Goal: Information Seeking & Learning: Learn about a topic

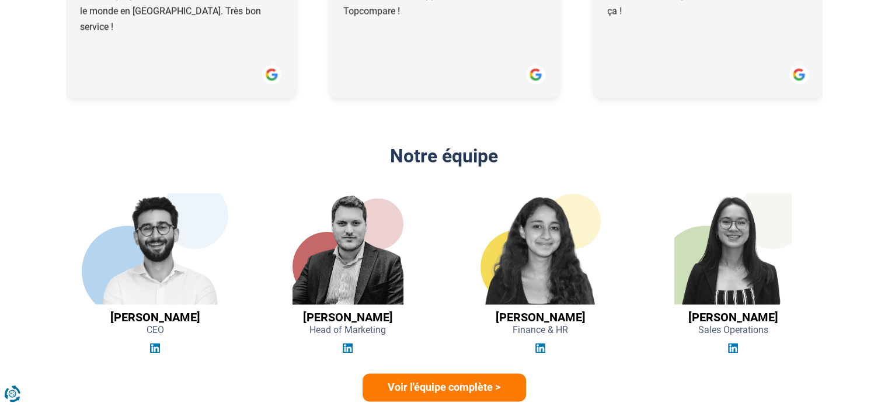
scroll to position [1430, 0]
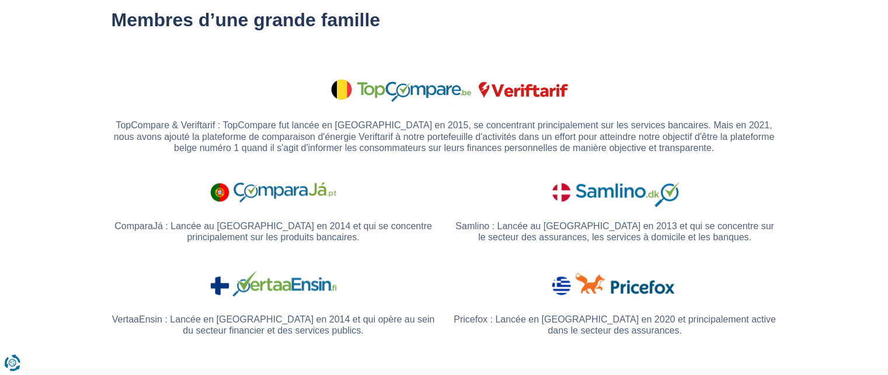
scroll to position [876, 0]
drag, startPoint x: 390, startPoint y: 123, endPoint x: 417, endPoint y: 123, distance: 26.9
click at [424, 120] on p "TopCompare & Veriftarif : TopCompare fut lancée en Belgique en 2015, se concent…" at bounding box center [443, 136] width 665 height 34
click at [417, 170] on div "ComparaJá : Lancée au Portugal en 2014 et qui se concentre principalement sur l…" at bounding box center [273, 207] width 324 height 77
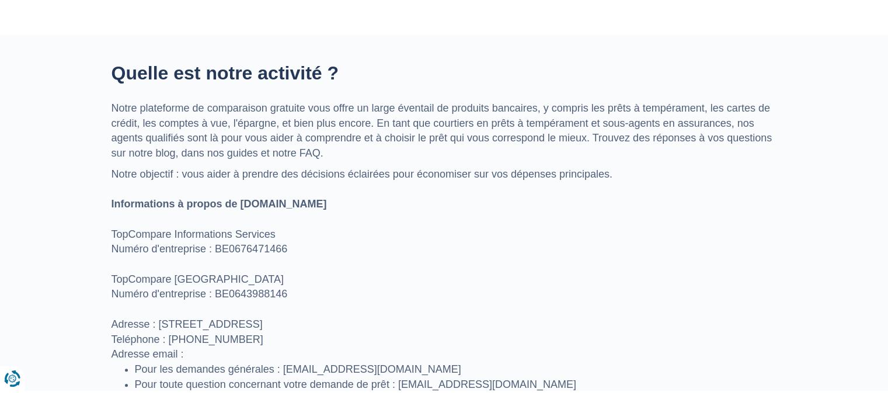
scroll to position [409, 0]
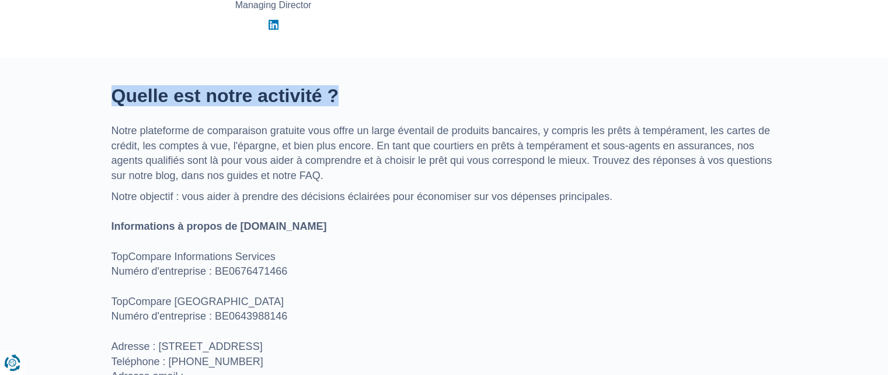
drag, startPoint x: 110, startPoint y: 91, endPoint x: 354, endPoint y: 104, distance: 243.8
click at [354, 104] on div "Quelle est notre activité ? Notre plateforme de comparaison gratuite vous offre…" at bounding box center [444, 253] width 683 height 335
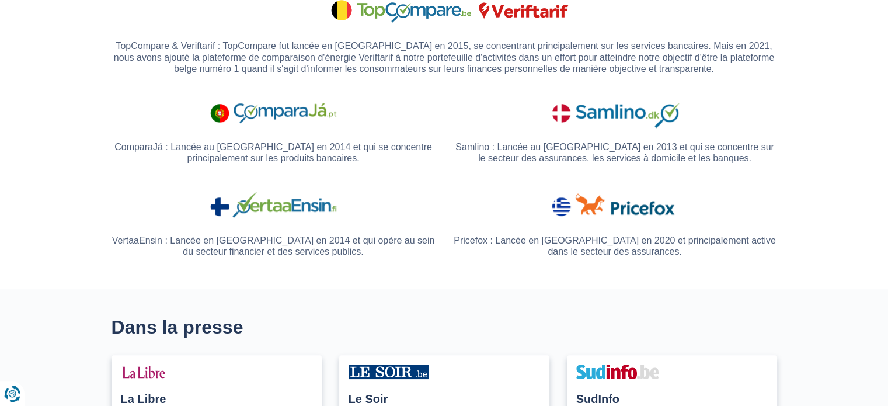
scroll to position [934, 0]
